Goal: Ask a question

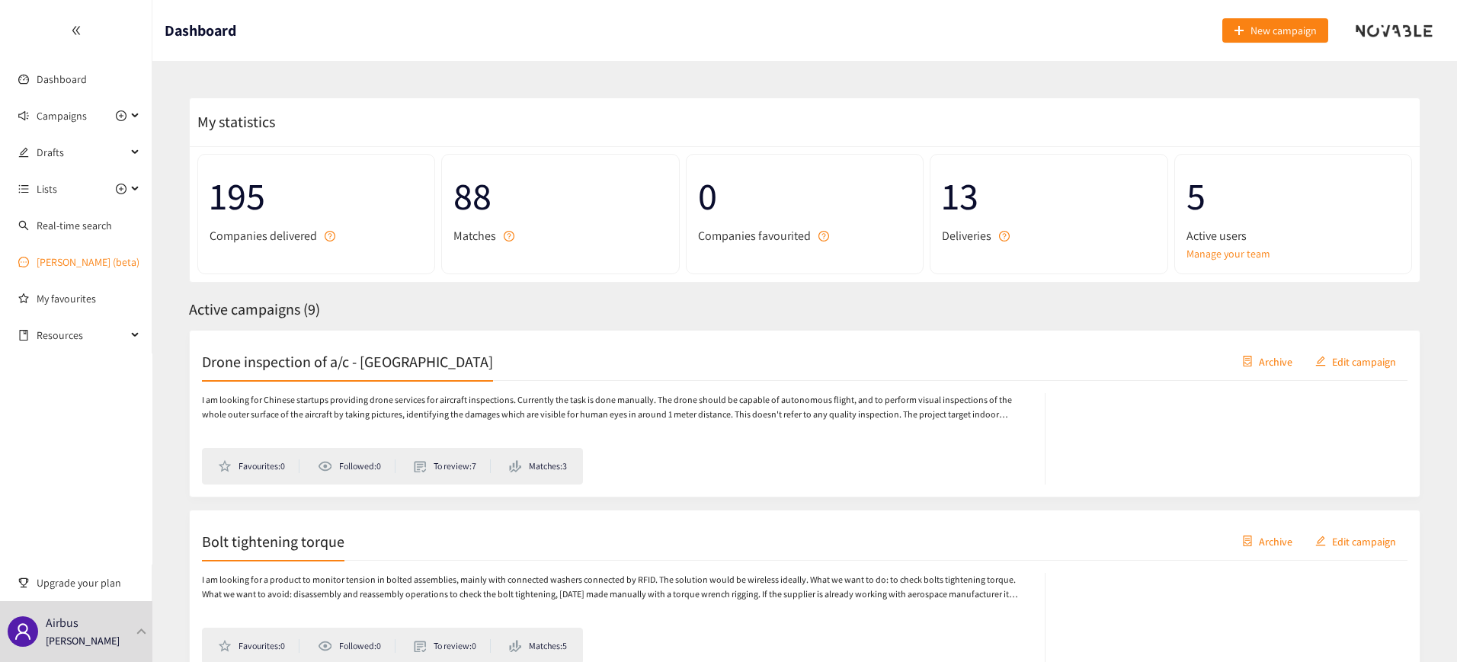
click at [79, 257] on link "[PERSON_NAME] (beta)" at bounding box center [88, 262] width 103 height 14
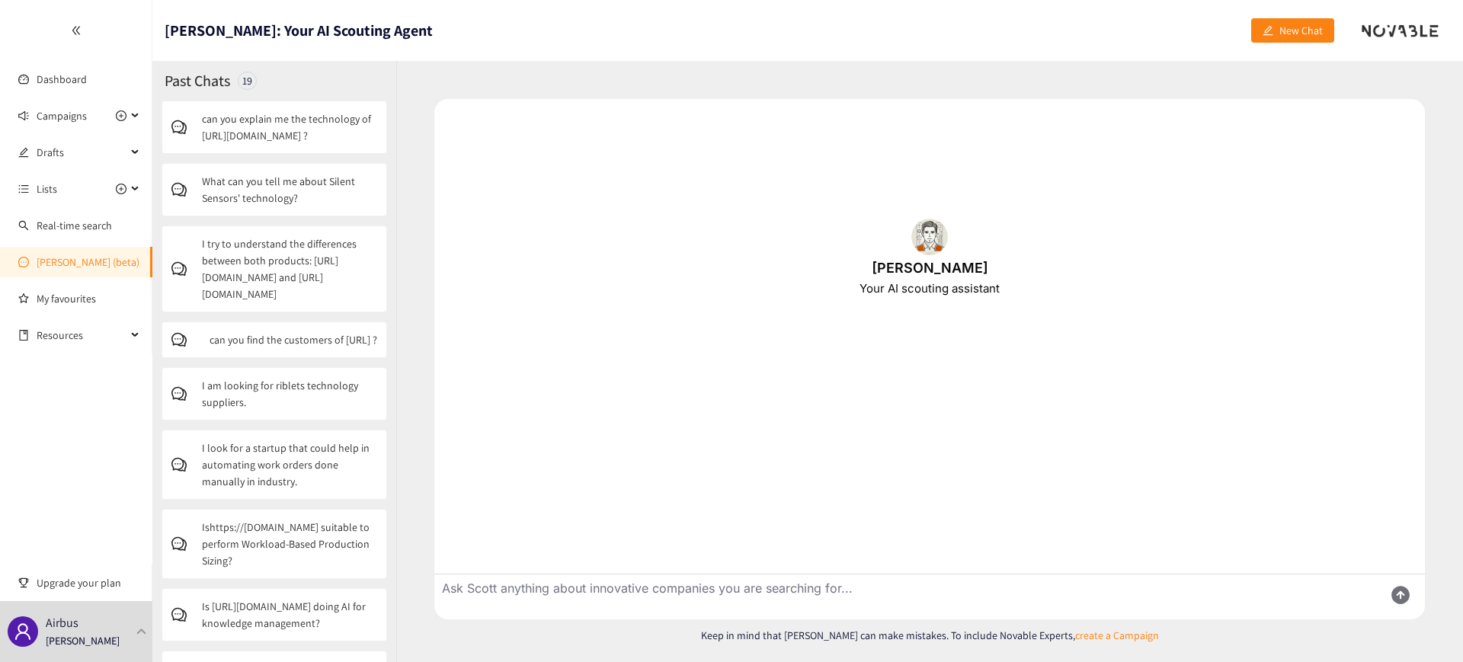
click at [606, 580] on textarea "Ask Scott anything about innovative companies you are searching for..." at bounding box center [902, 596] width 937 height 45
type textarea "I"
click at [648, 587] on textarea "What can you tell me about" at bounding box center [902, 596] width 937 height 45
paste textarea "[URL][DOMAIN_NAME]"
type textarea "What can you tell me about [URL][DOMAIN_NAME]?"
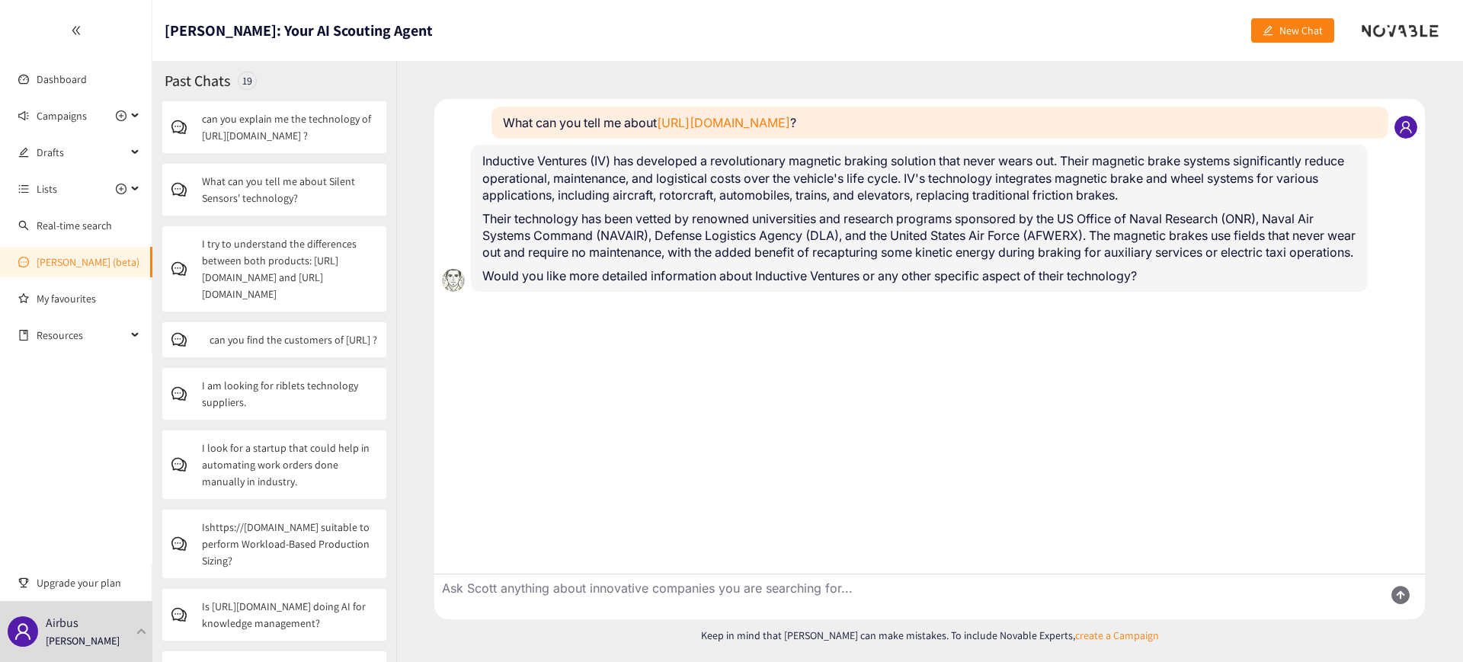
click at [634, 589] on textarea "Ask Scott anything about innovative companies you are searching for..." at bounding box center [902, 596] width 937 height 45
paste textarea "[URL][DOMAIN_NAME]"
type textarea "What links do they have with [URL][DOMAIN_NAME] ?"
